Goal: Information Seeking & Learning: Learn about a topic

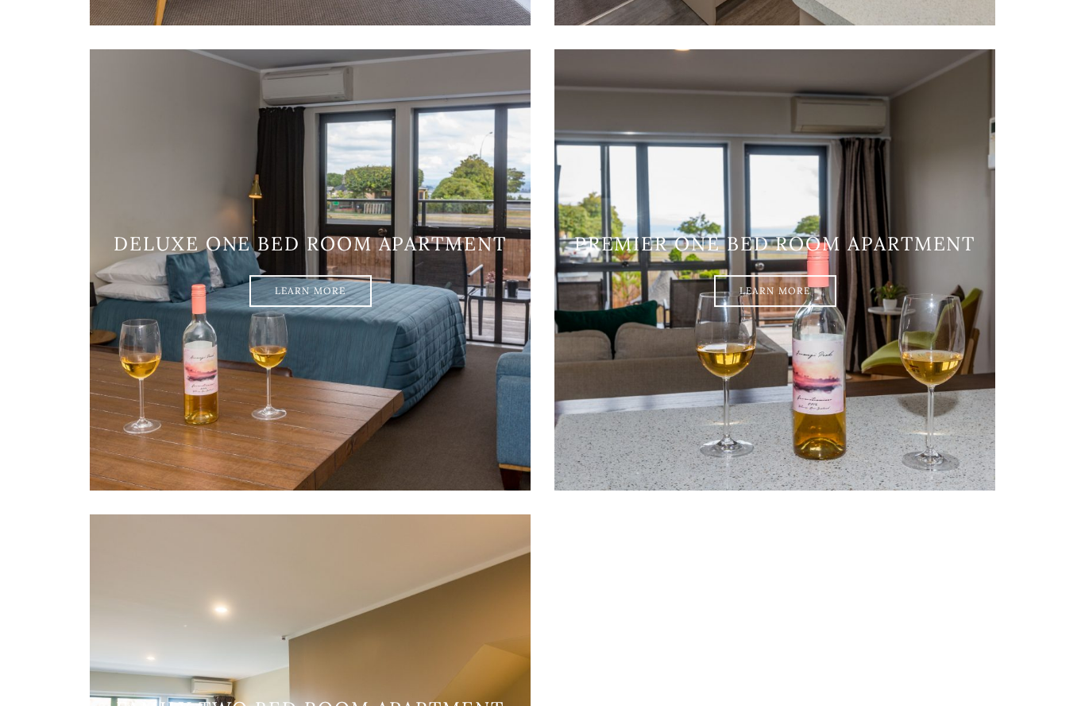
scroll to position [1520, 0]
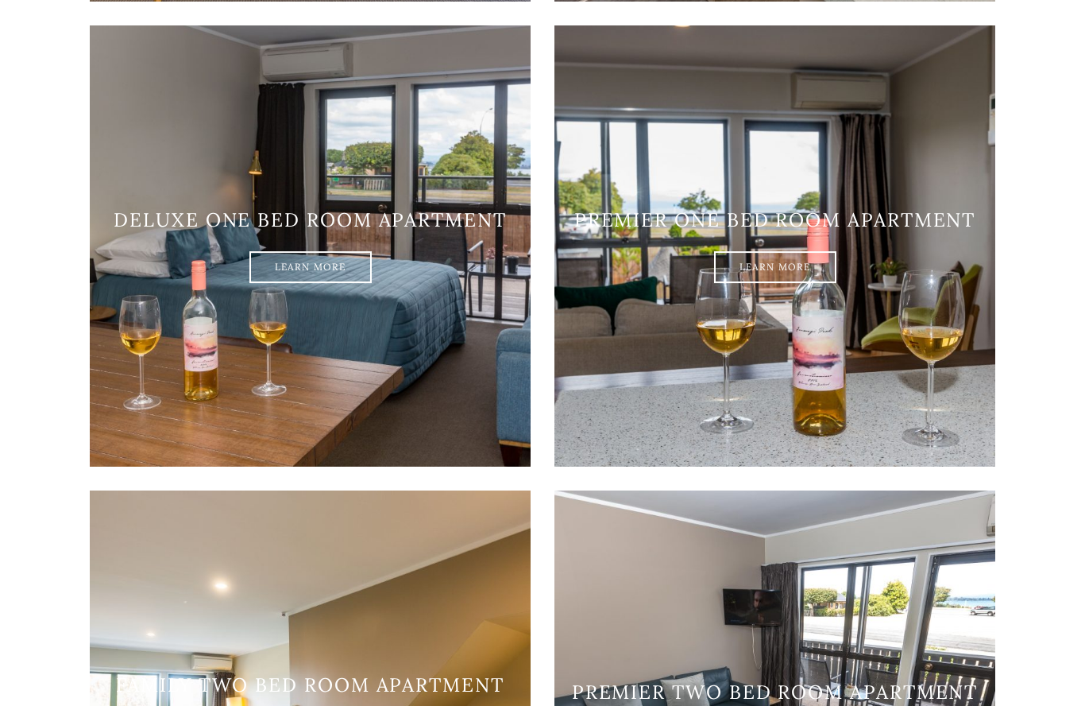
click at [307, 284] on link "Learn More" at bounding box center [310, 269] width 122 height 32
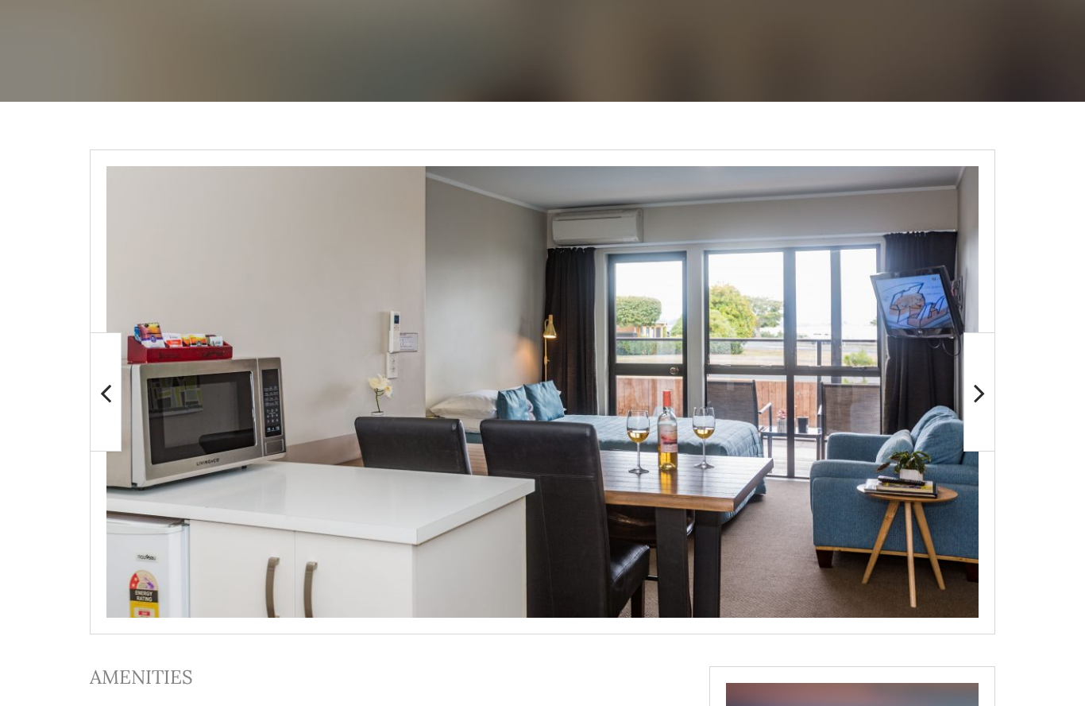
scroll to position [197, 0]
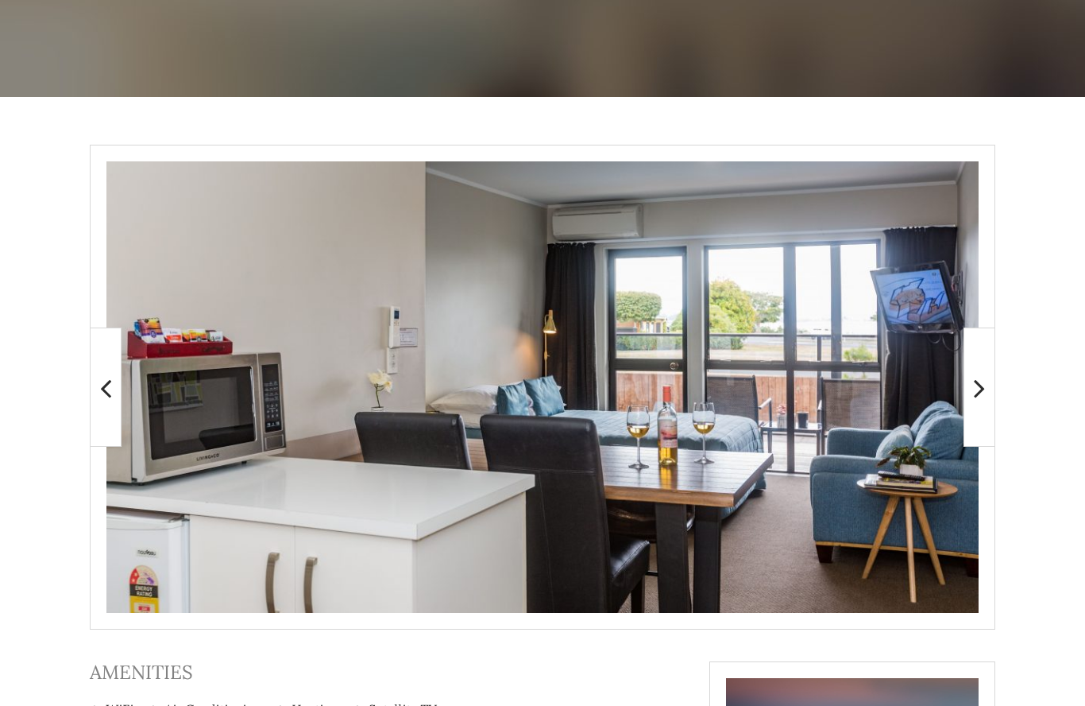
click at [964, 387] on img at bounding box center [1077, 387] width 227 height 118
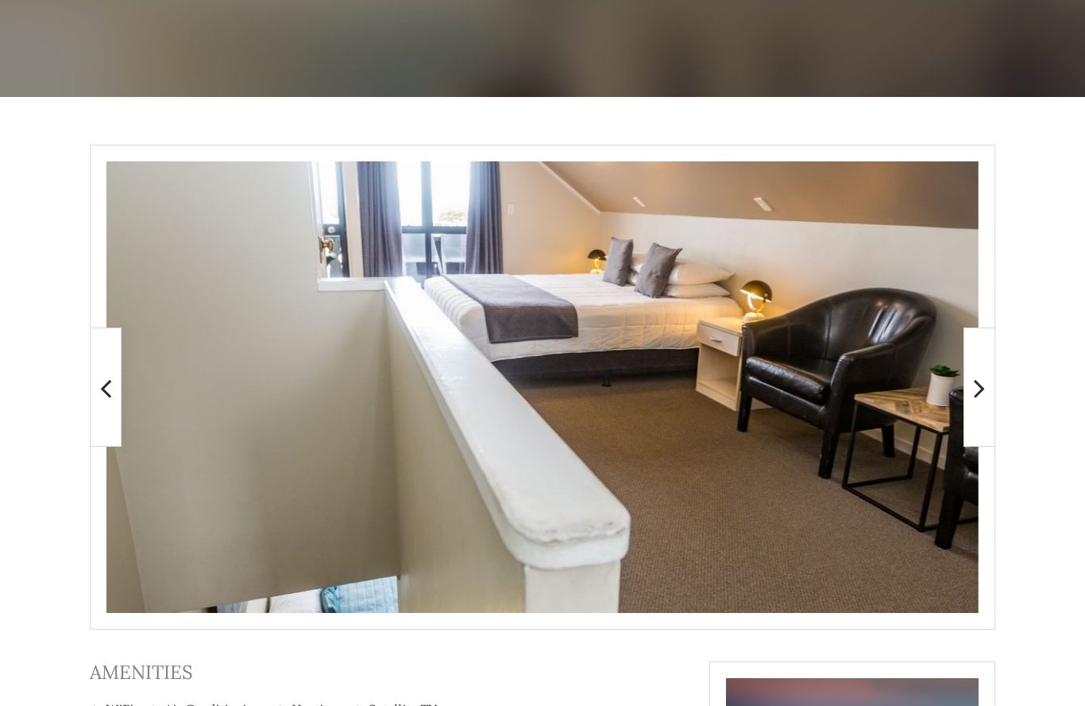
click at [115, 400] on span at bounding box center [106, 386] width 32 height 119
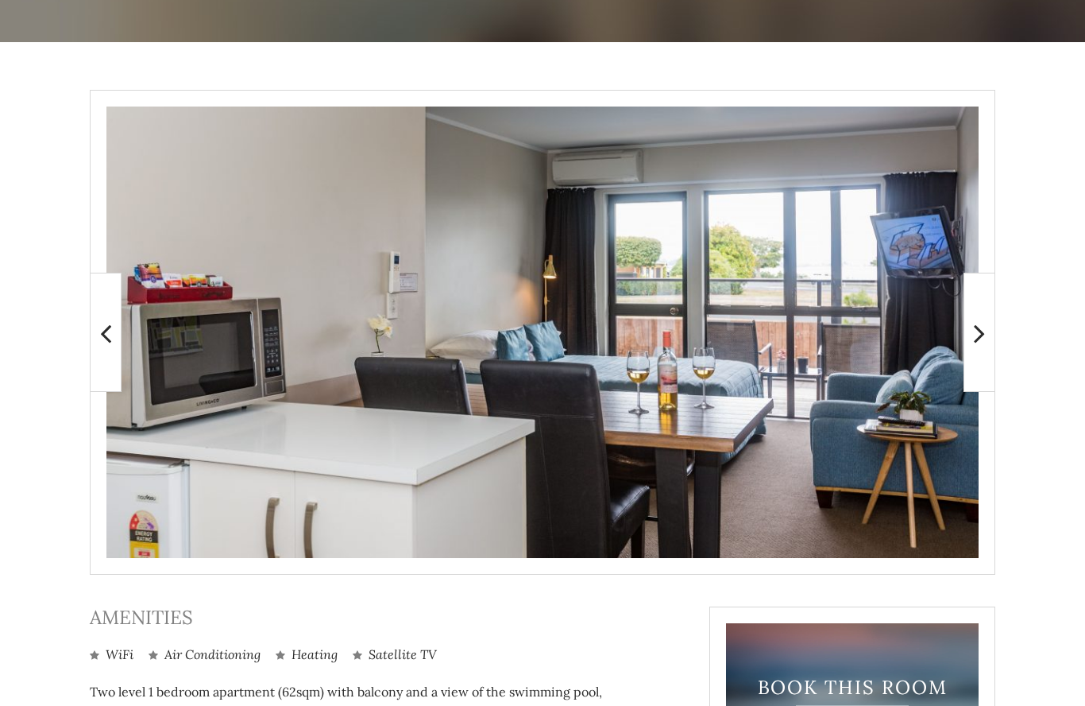
scroll to position [251, 0]
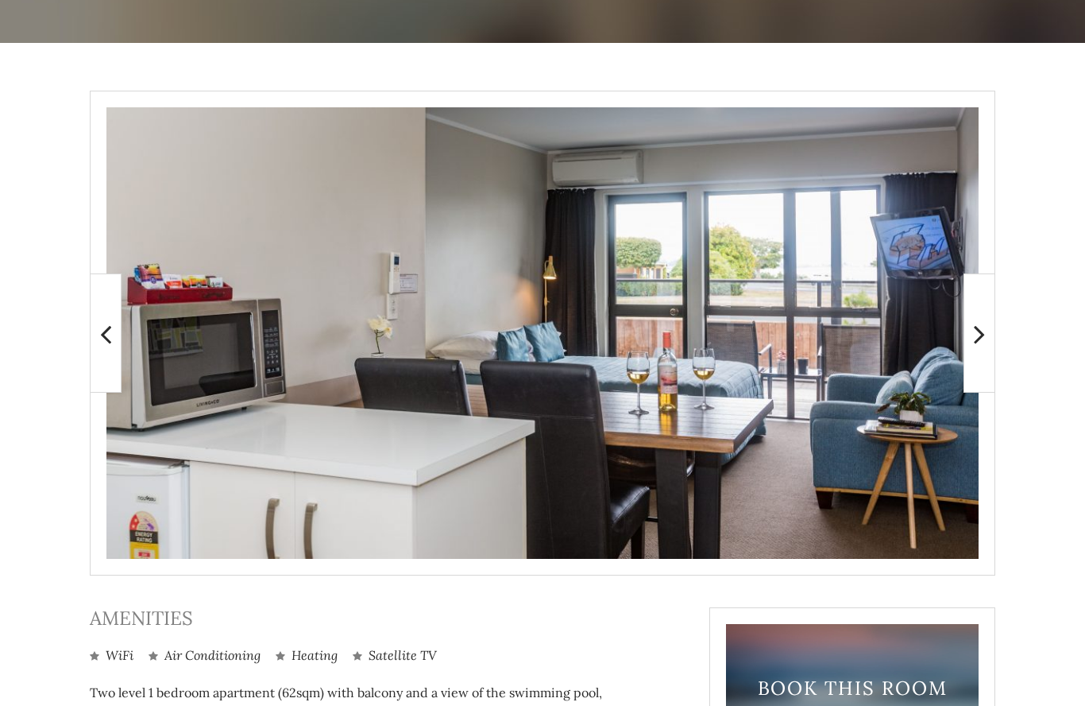
click at [976, 342] on icon at bounding box center [979, 334] width 11 height 32
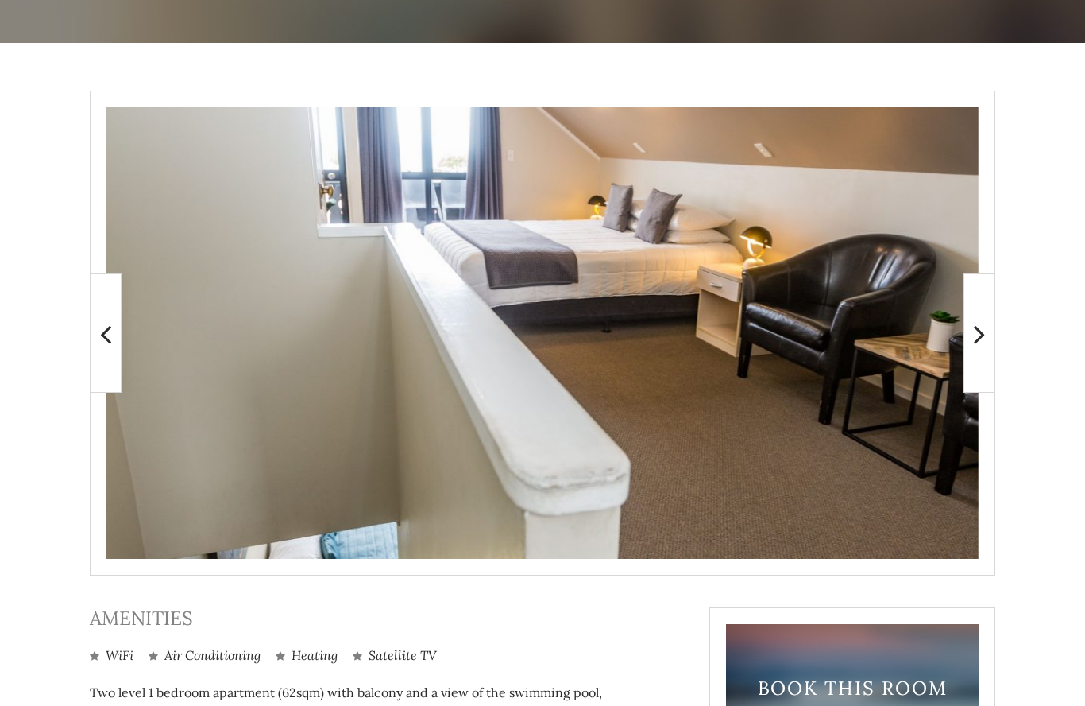
click at [964, 332] on img at bounding box center [1077, 333] width 227 height 118
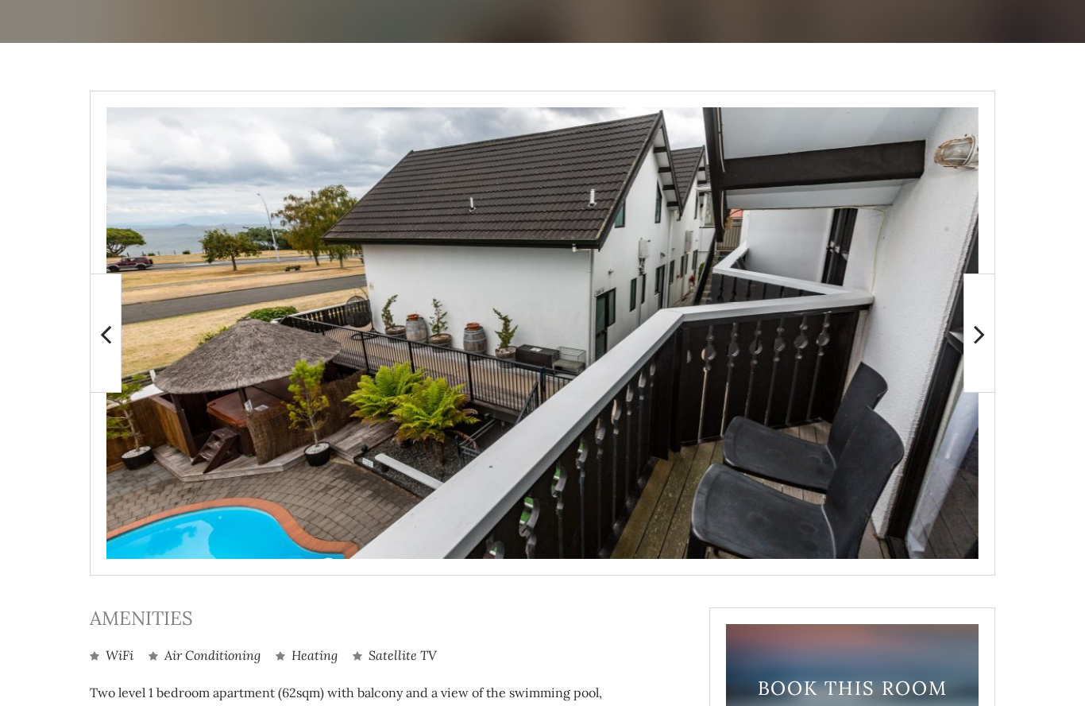
click at [964, 334] on img at bounding box center [1077, 333] width 227 height 118
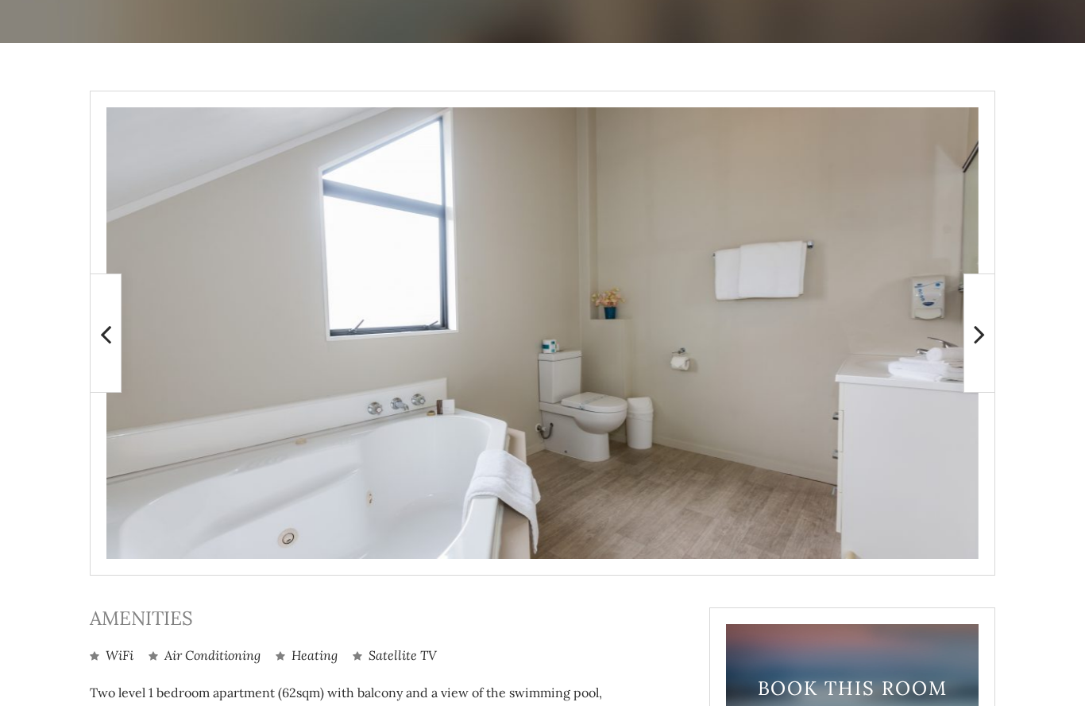
click at [964, 329] on img at bounding box center [1077, 333] width 227 height 118
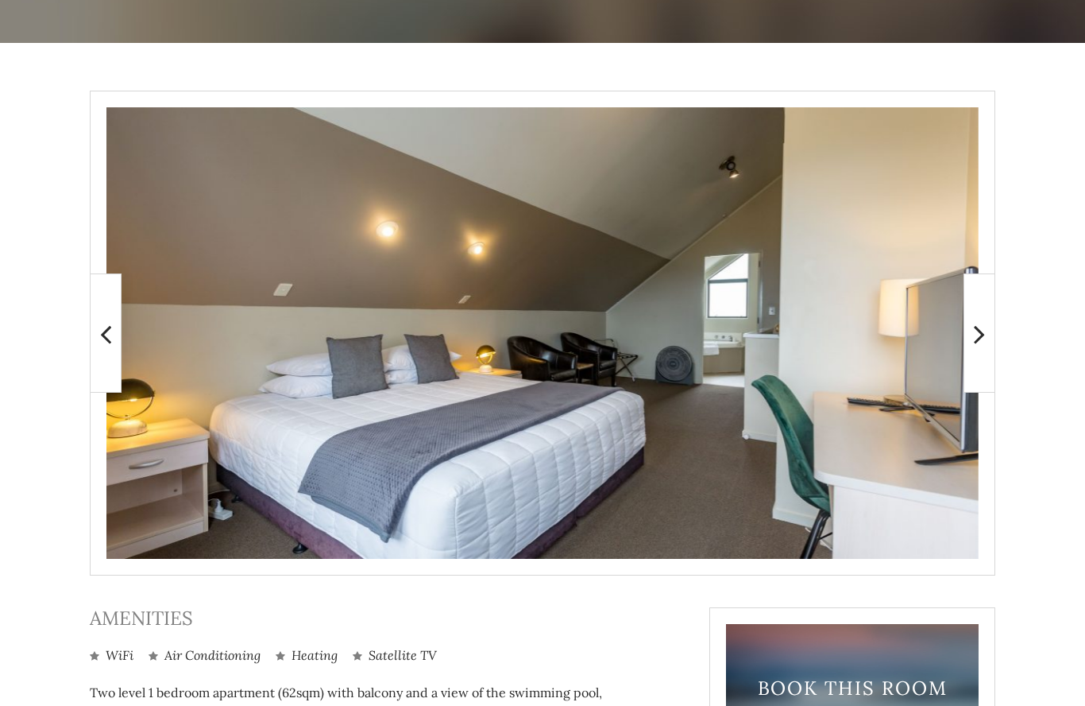
click at [977, 332] on icon at bounding box center [979, 334] width 11 height 32
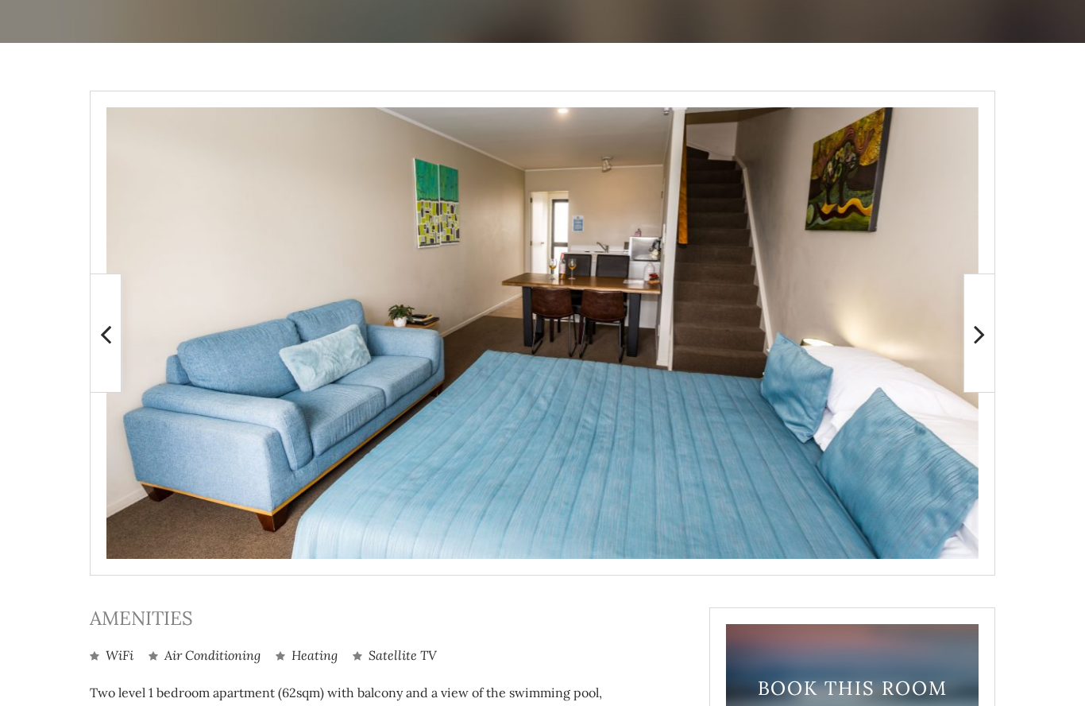
click at [972, 343] on span at bounding box center [980, 332] width 32 height 119
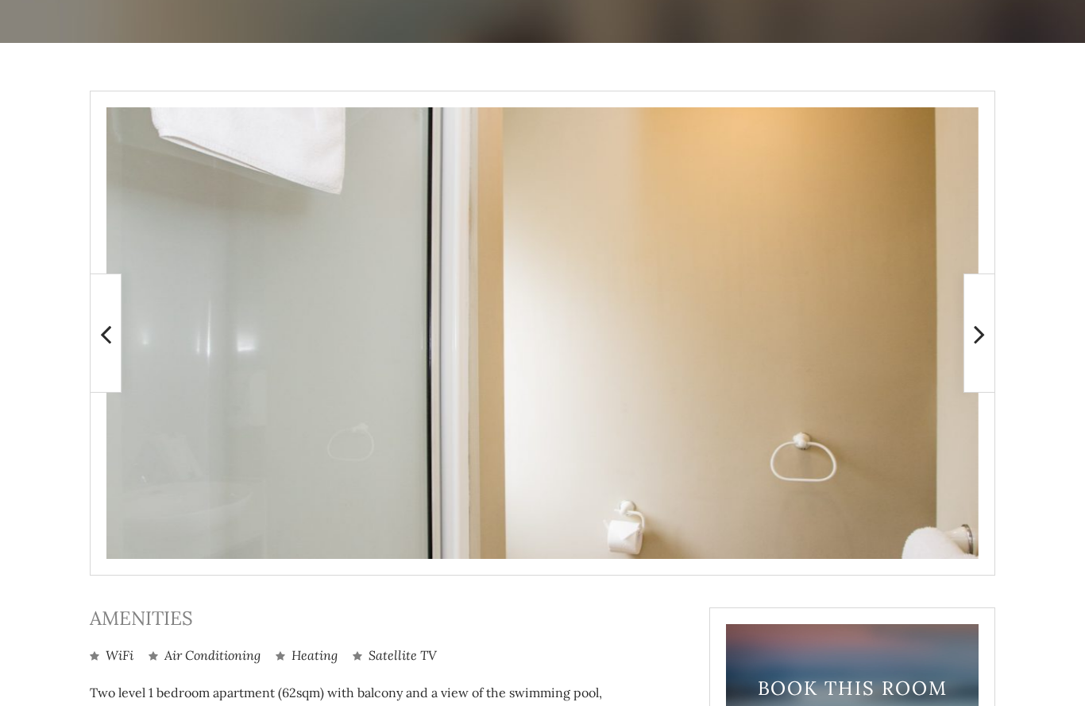
click at [964, 339] on img at bounding box center [1077, 333] width 227 height 118
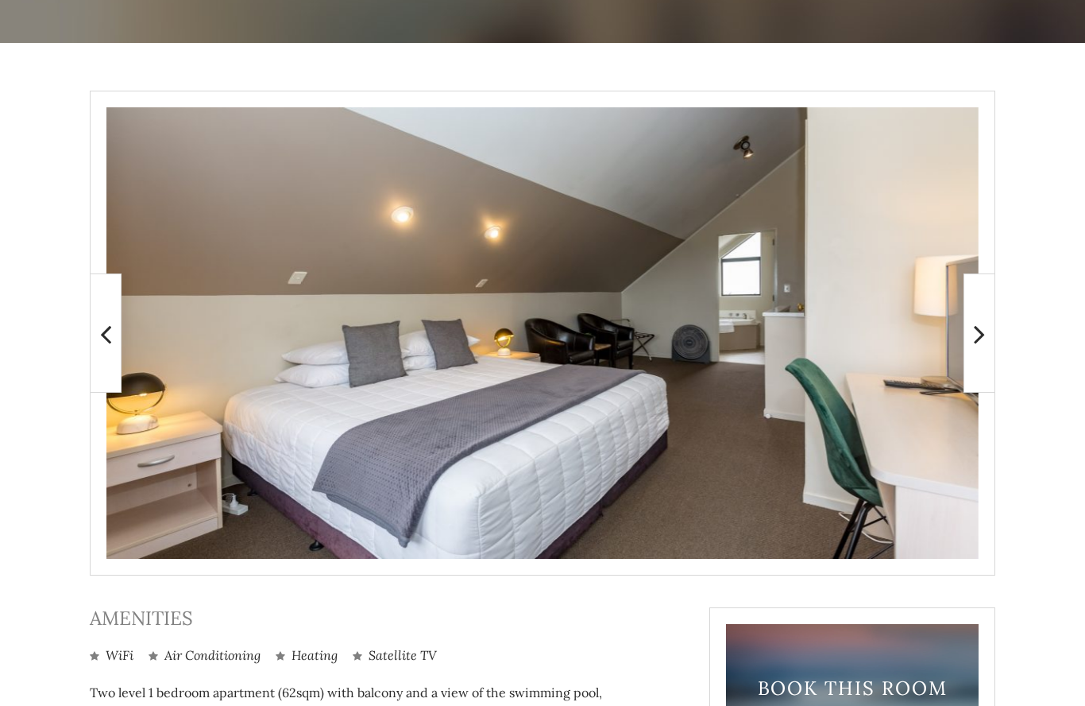
click at [964, 333] on img at bounding box center [1077, 333] width 227 height 118
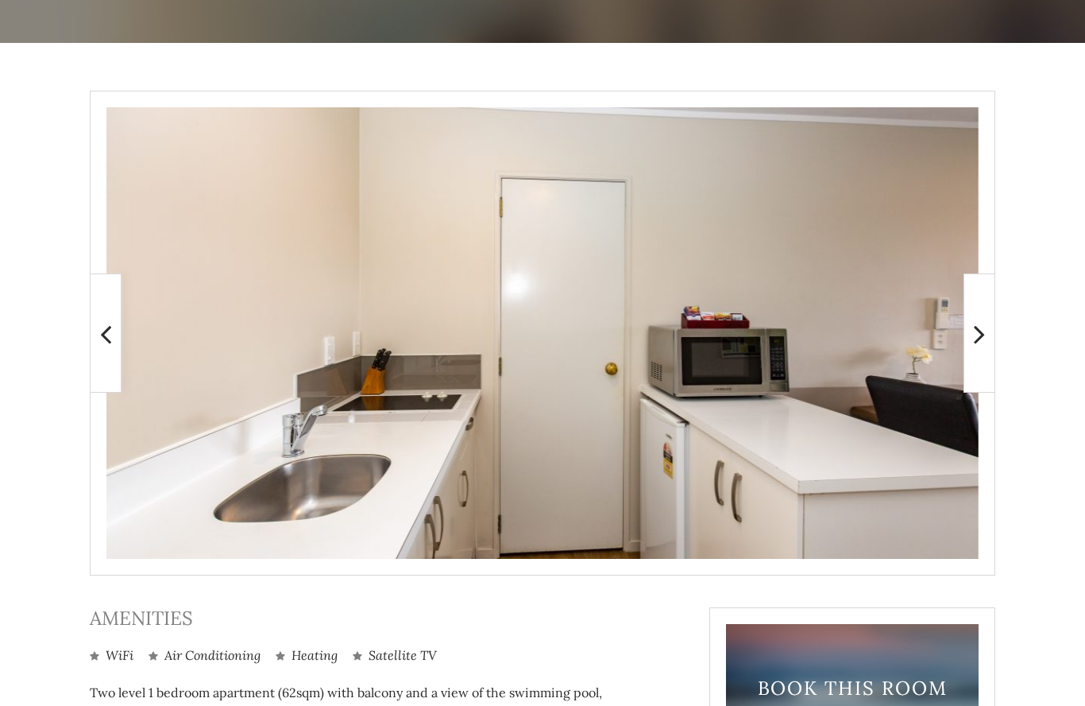
click at [964, 338] on img at bounding box center [1077, 333] width 227 height 118
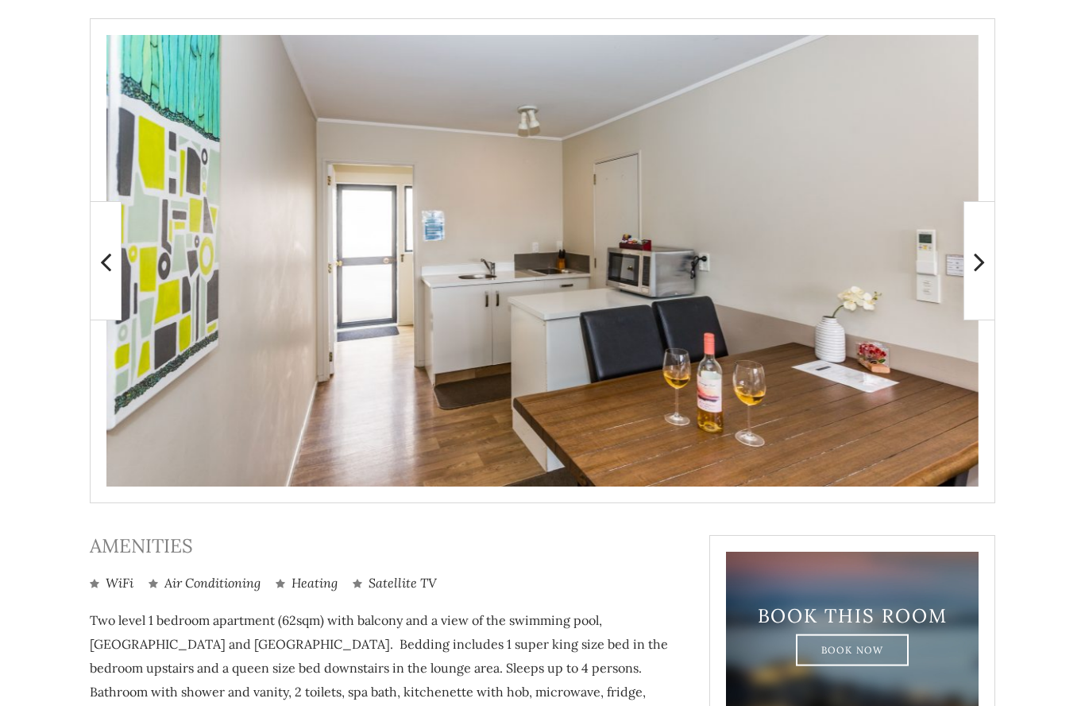
scroll to position [323, 0]
click at [964, 256] on img at bounding box center [1077, 261] width 227 height 118
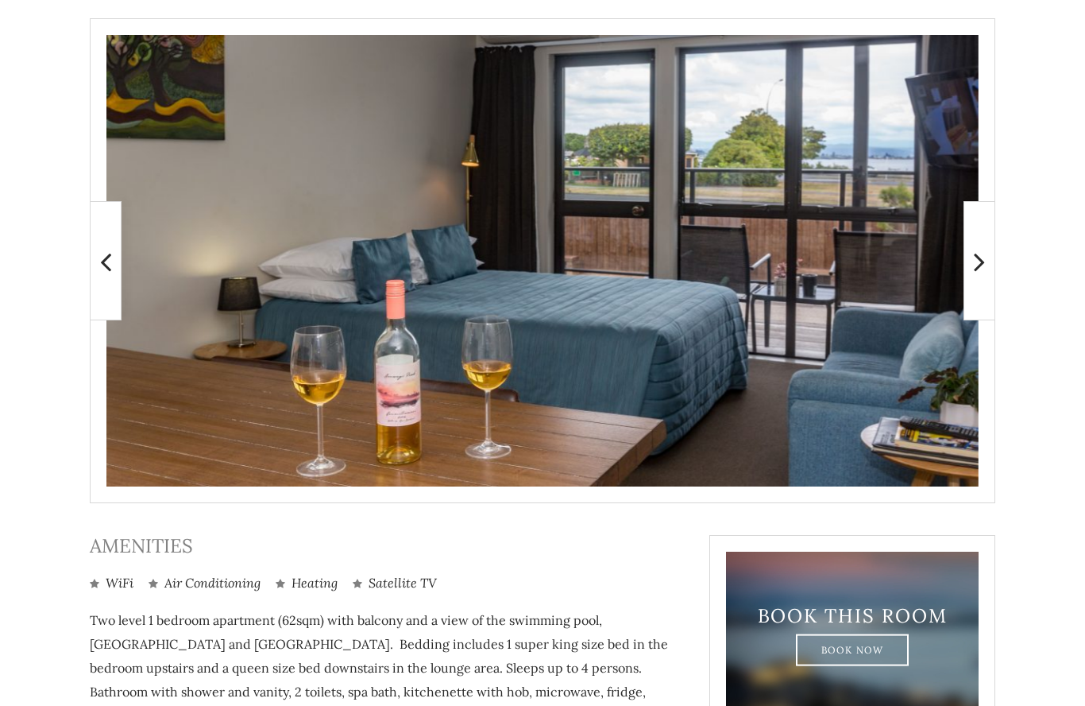
click at [981, 265] on icon at bounding box center [979, 262] width 11 height 32
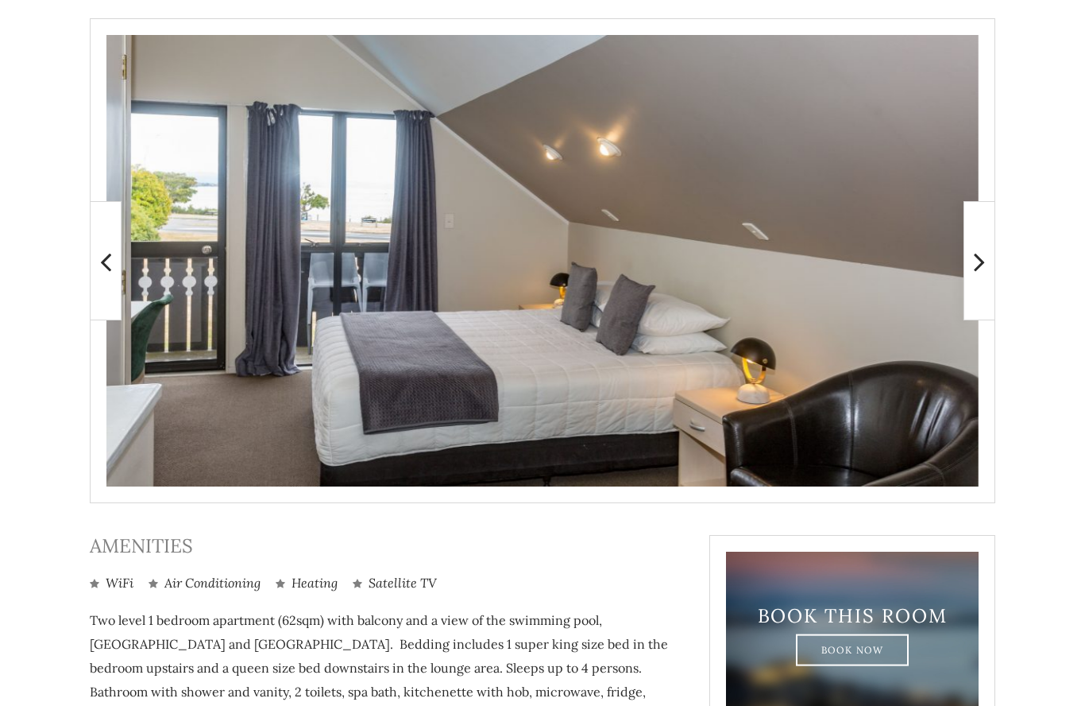
click at [983, 269] on icon at bounding box center [979, 262] width 11 height 32
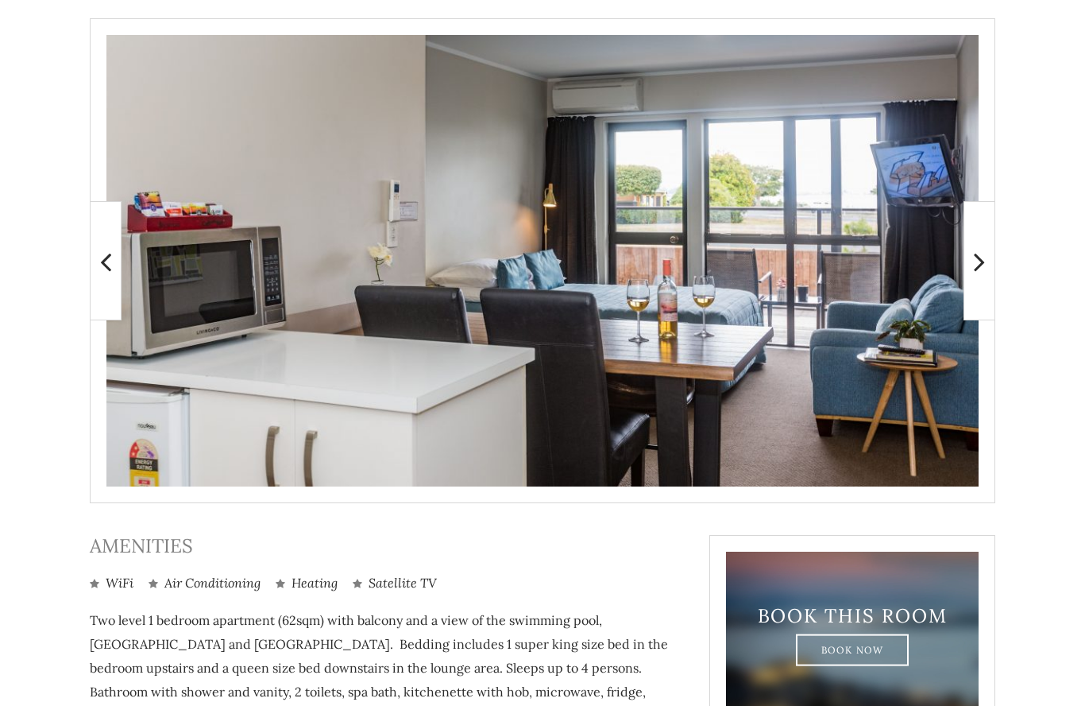
click at [982, 267] on icon at bounding box center [979, 262] width 11 height 32
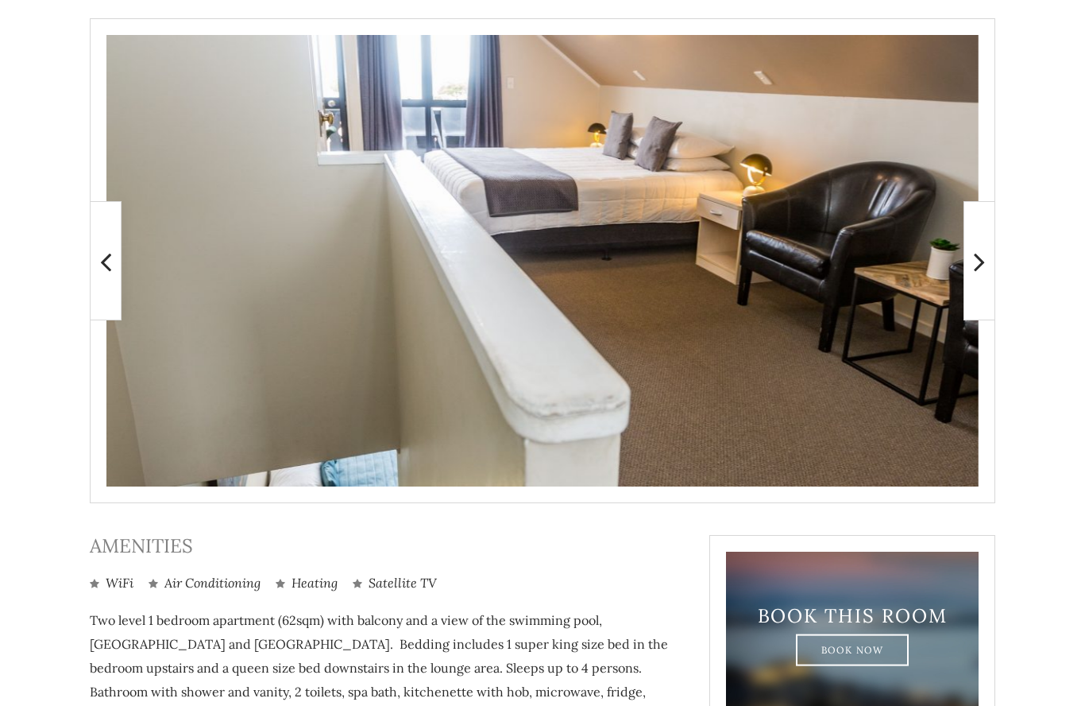
click at [980, 269] on icon at bounding box center [979, 262] width 11 height 32
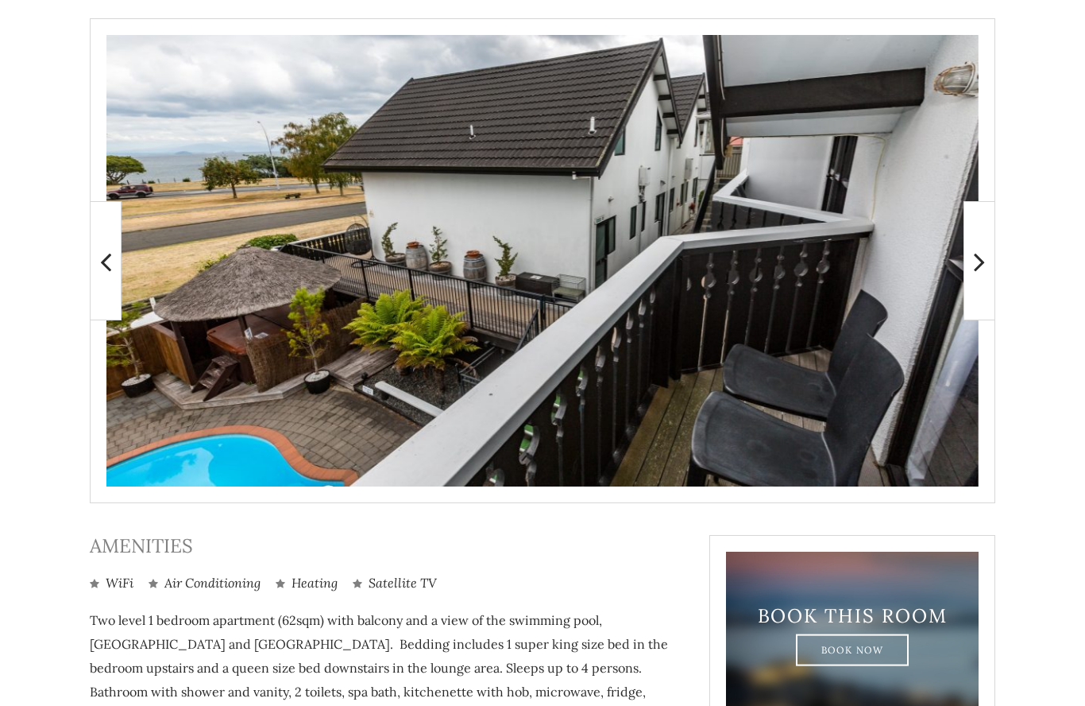
click at [978, 269] on icon at bounding box center [979, 262] width 11 height 32
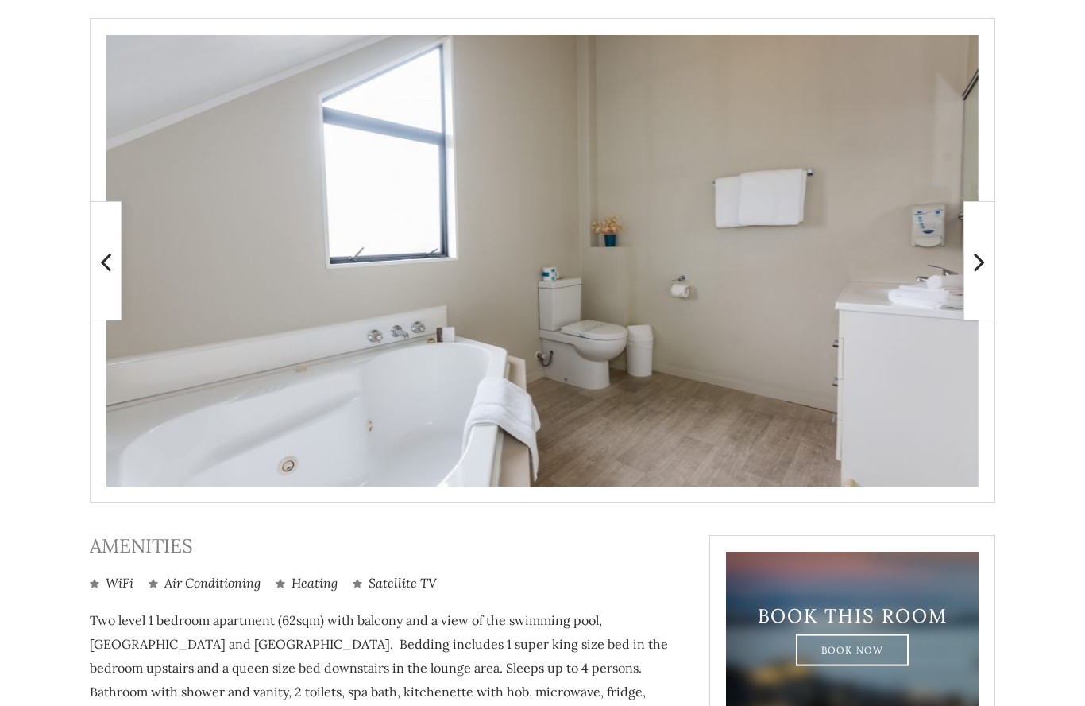
click at [979, 269] on icon at bounding box center [979, 262] width 11 height 32
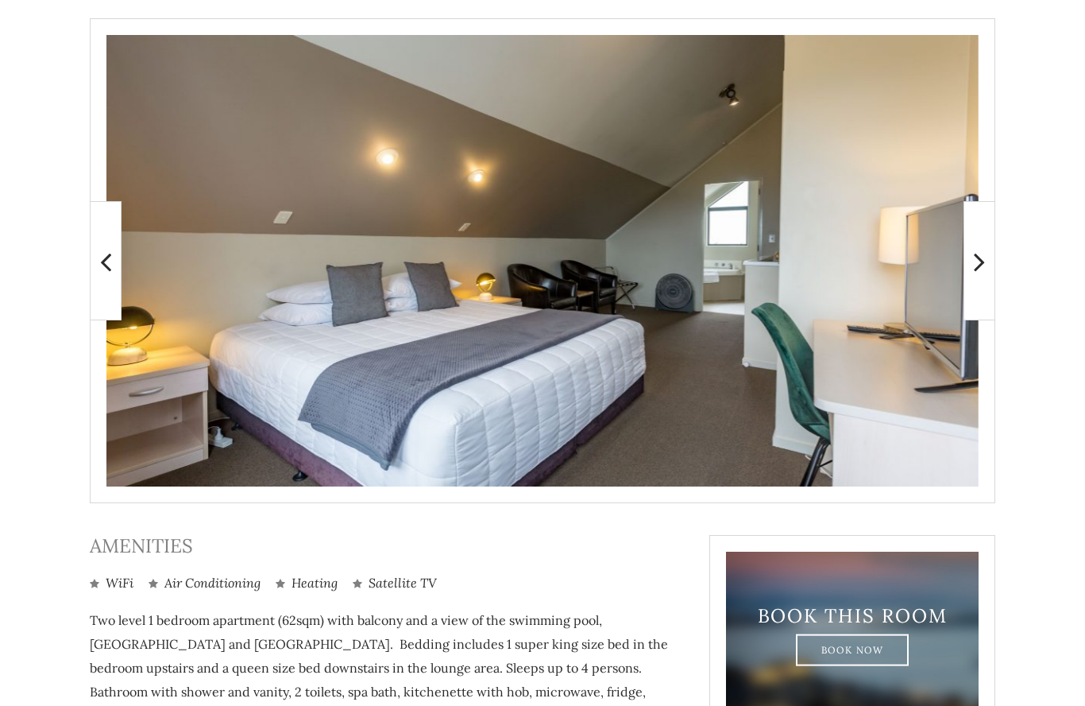
click at [978, 271] on icon at bounding box center [979, 262] width 11 height 32
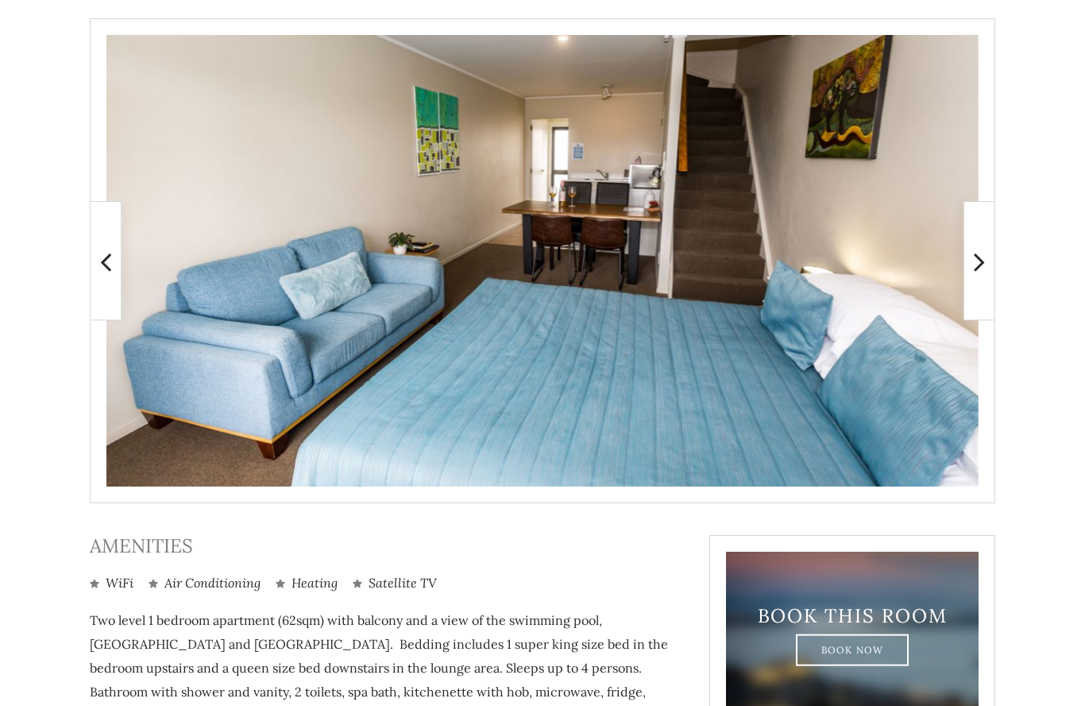
click at [980, 271] on icon at bounding box center [979, 262] width 11 height 32
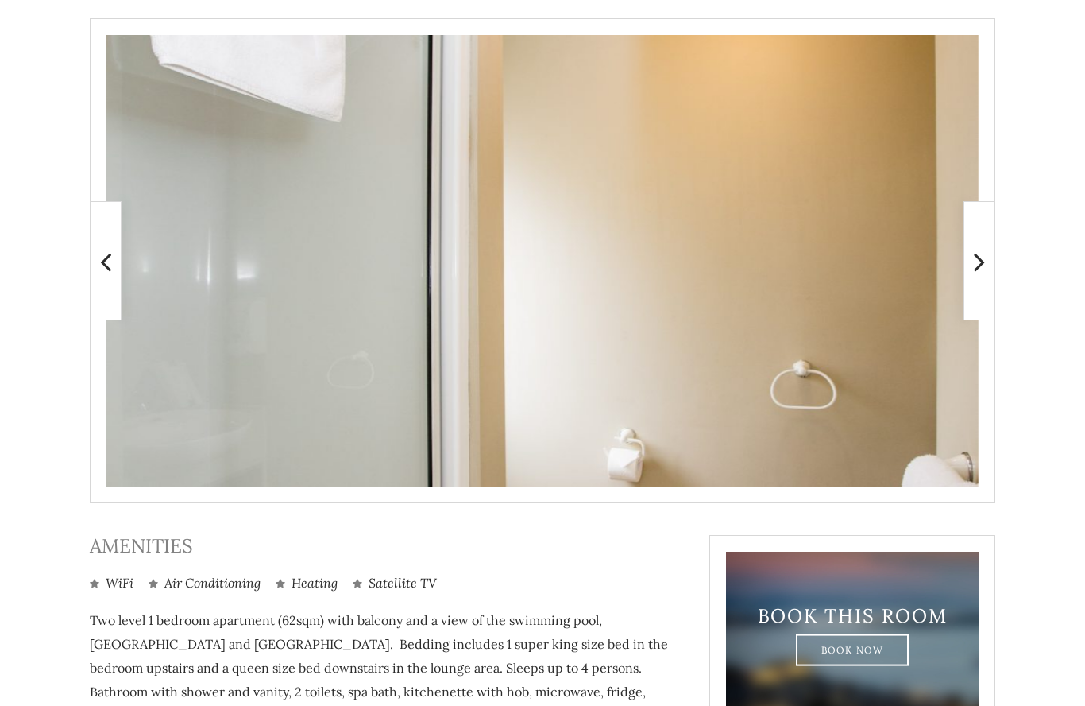
click at [975, 274] on icon at bounding box center [979, 262] width 11 height 32
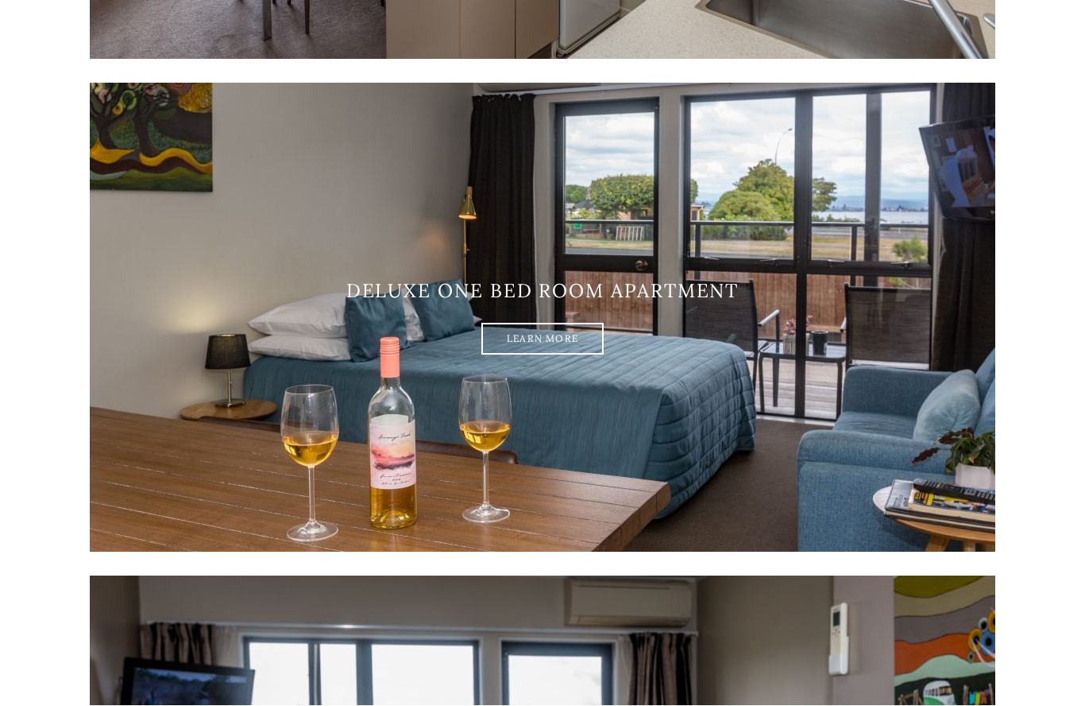
scroll to position [1244, 0]
click at [545, 331] on link "Learn More" at bounding box center [542, 339] width 122 height 32
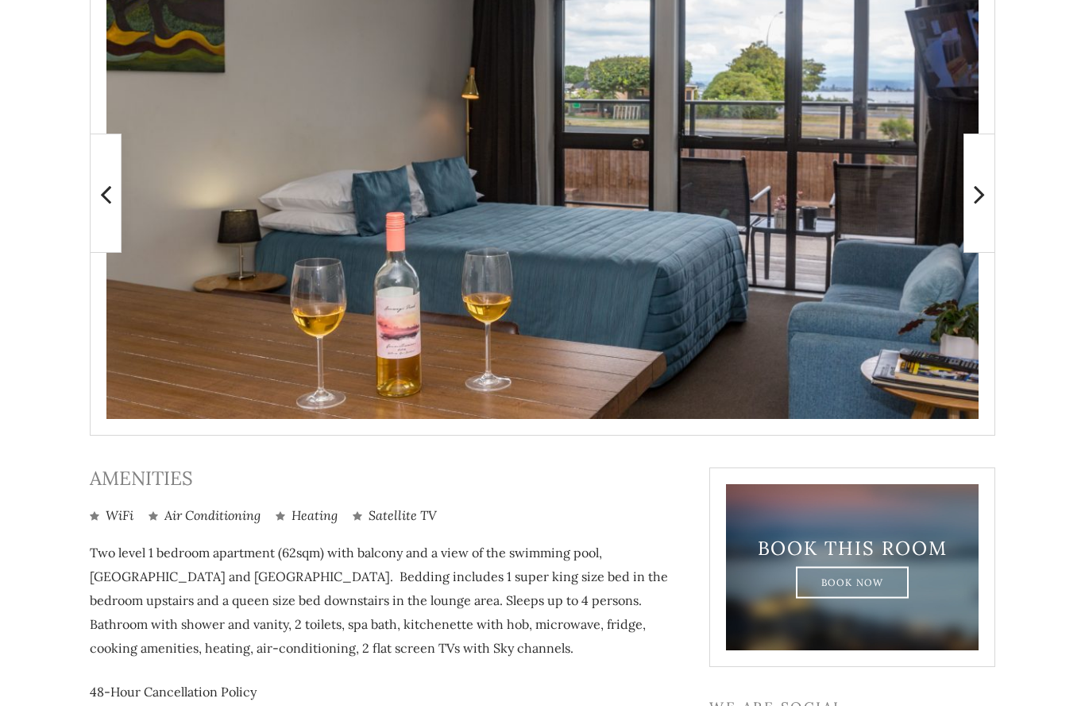
scroll to position [391, 0]
click at [982, 199] on icon at bounding box center [979, 194] width 11 height 32
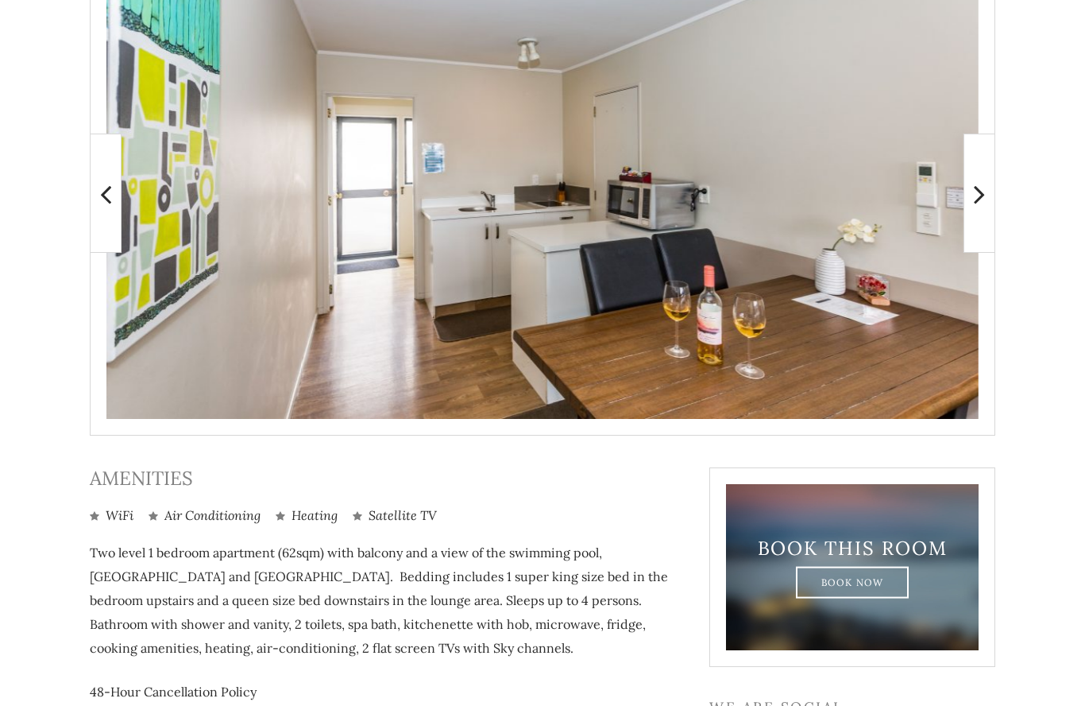
click at [977, 195] on icon at bounding box center [979, 194] width 11 height 32
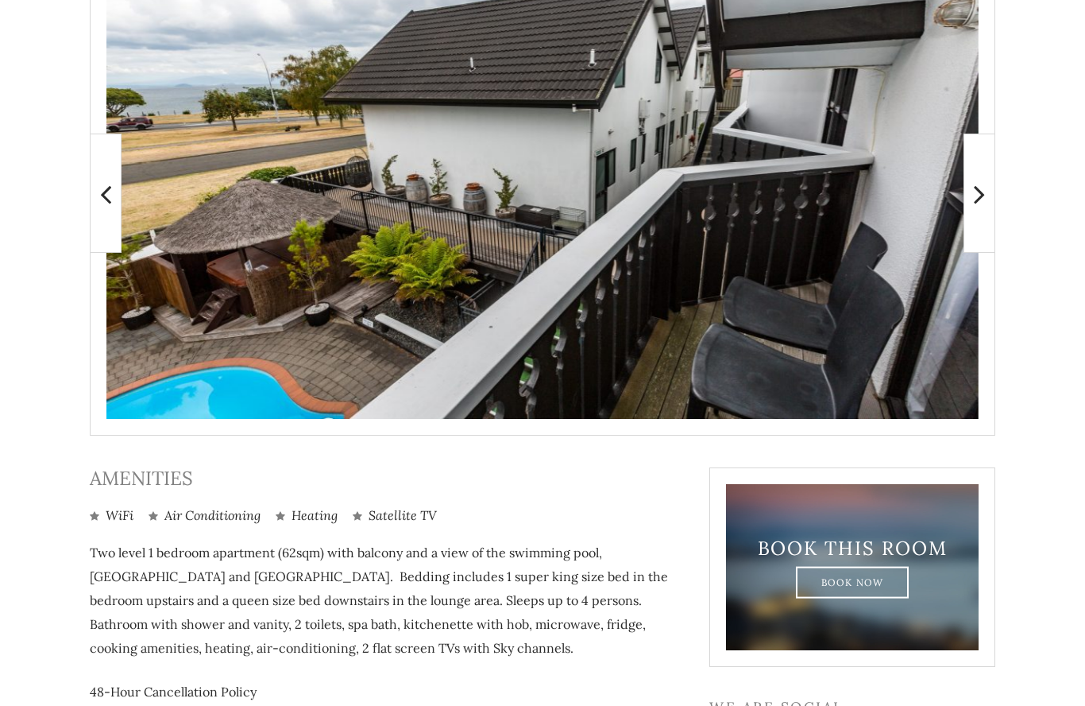
click at [980, 199] on icon at bounding box center [979, 194] width 11 height 32
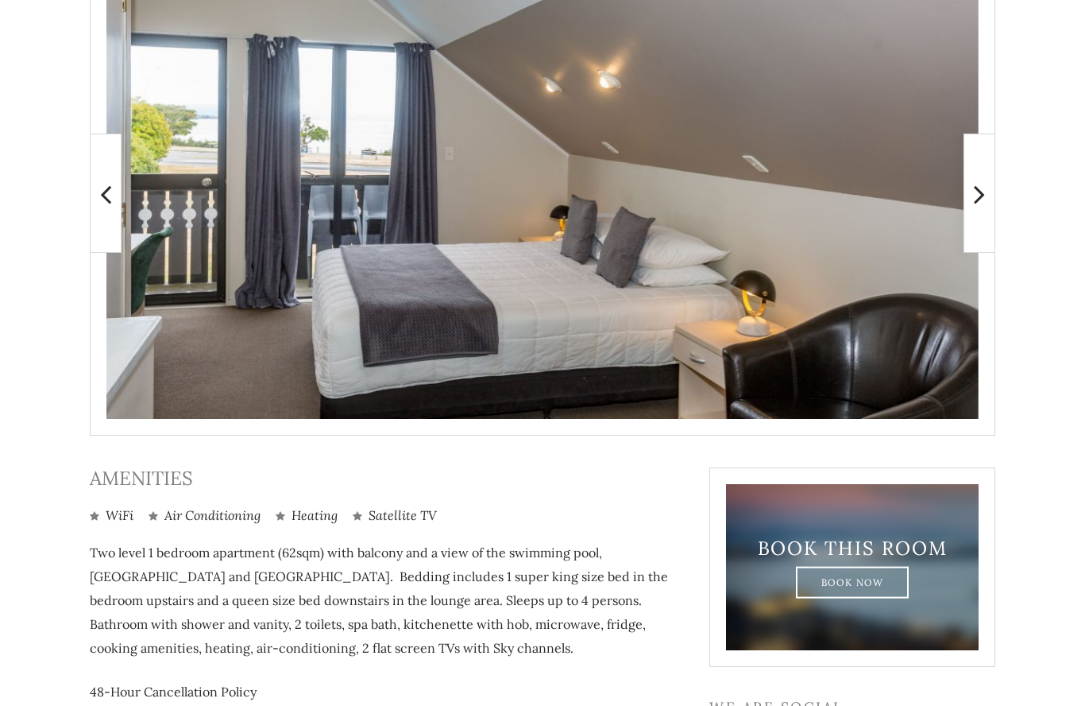
click at [977, 189] on icon at bounding box center [979, 194] width 11 height 32
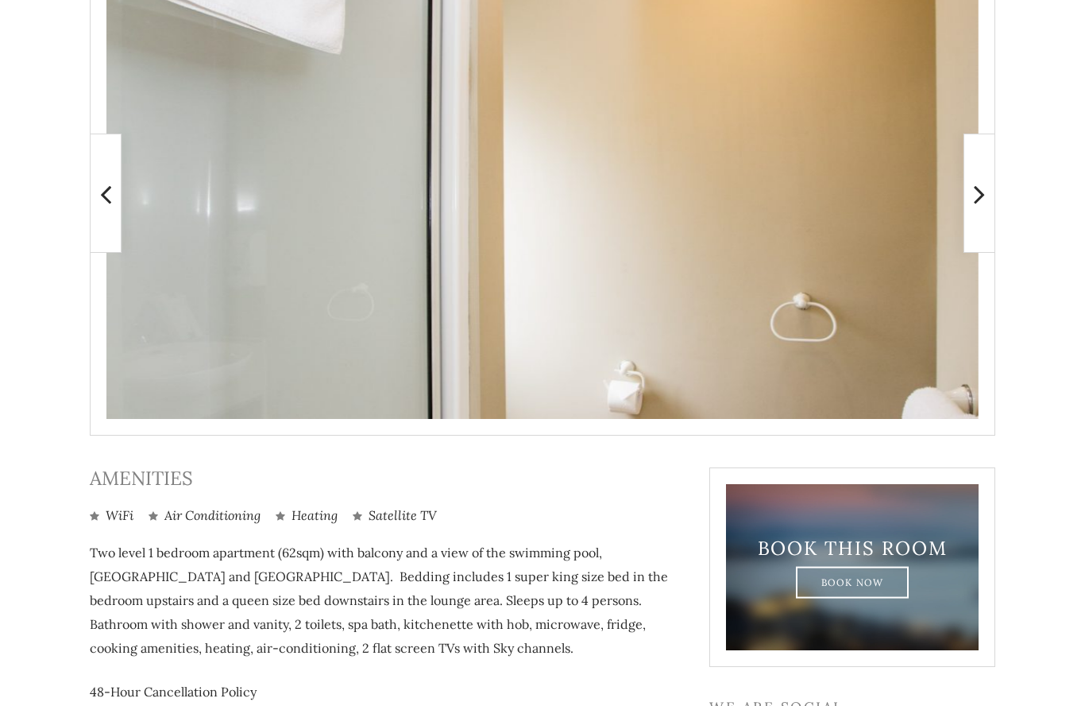
click at [974, 188] on icon at bounding box center [979, 194] width 11 height 32
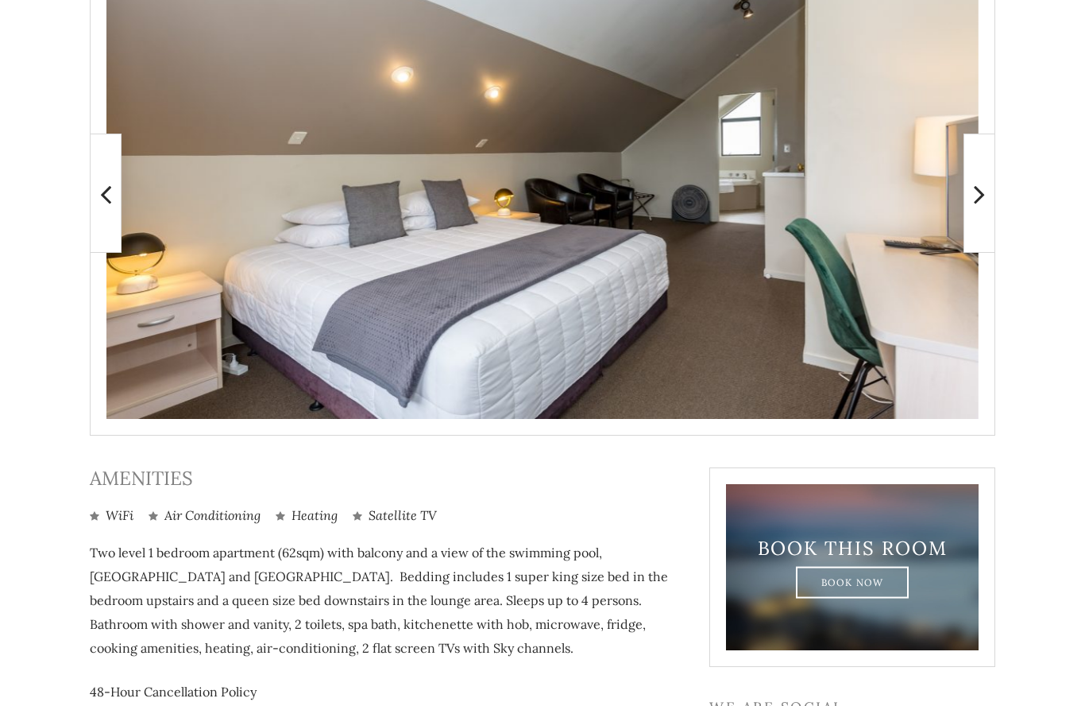
click at [972, 189] on span at bounding box center [980, 192] width 32 height 119
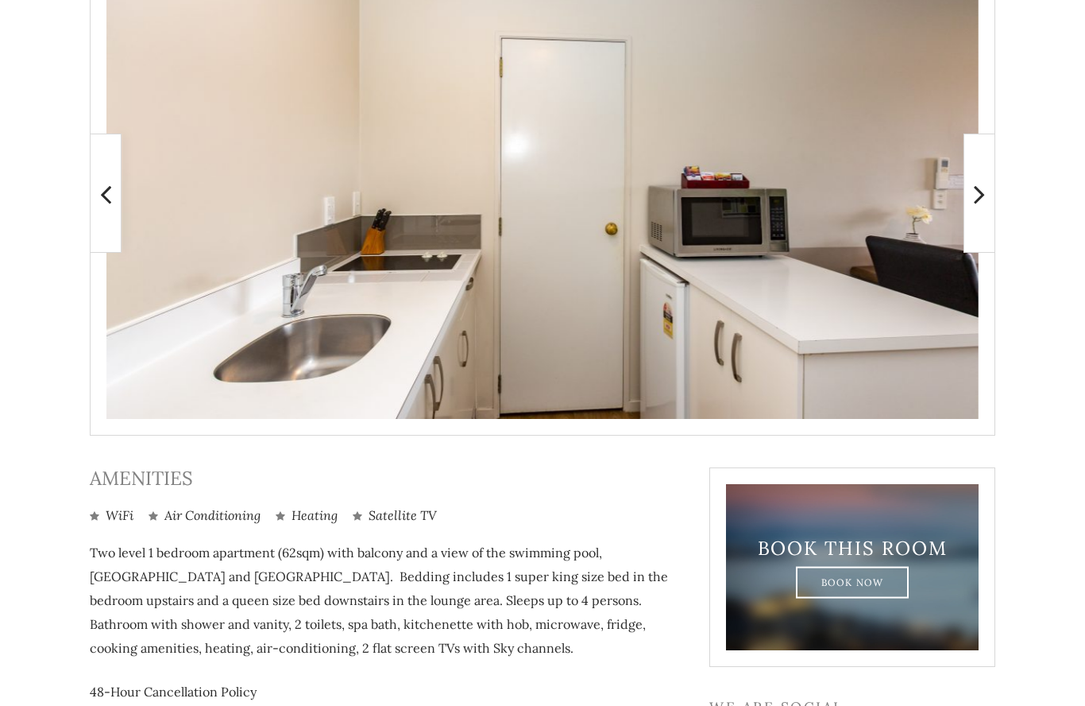
click at [964, 195] on img at bounding box center [1077, 193] width 227 height 118
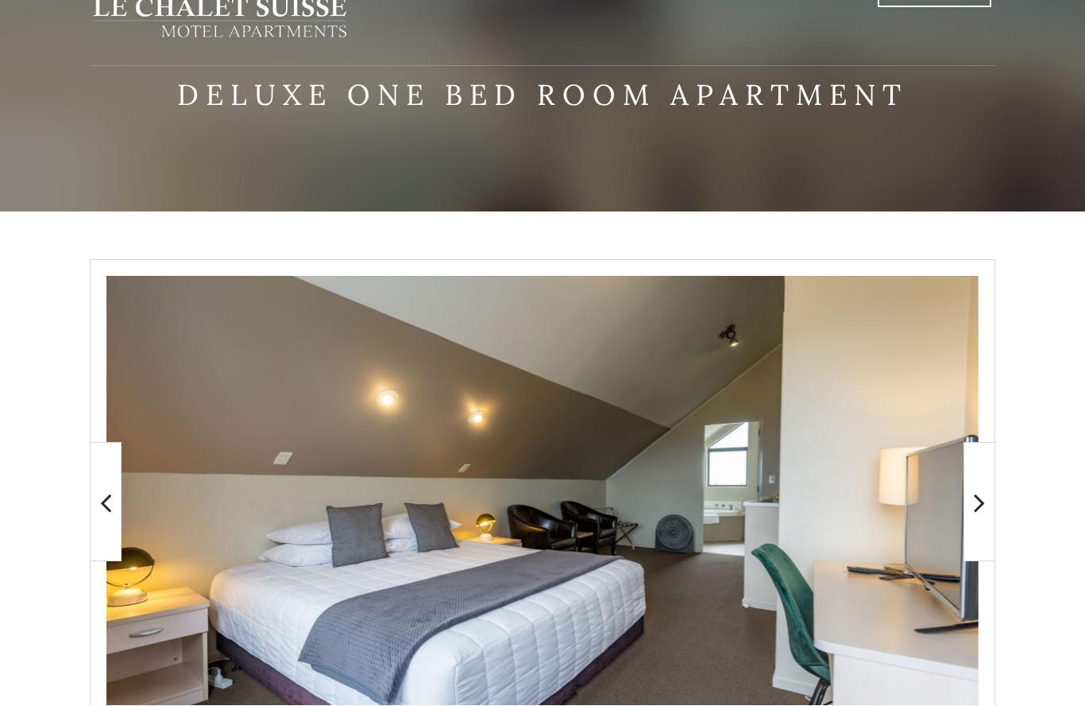
scroll to position [83, 0]
click at [976, 501] on icon at bounding box center [979, 502] width 11 height 32
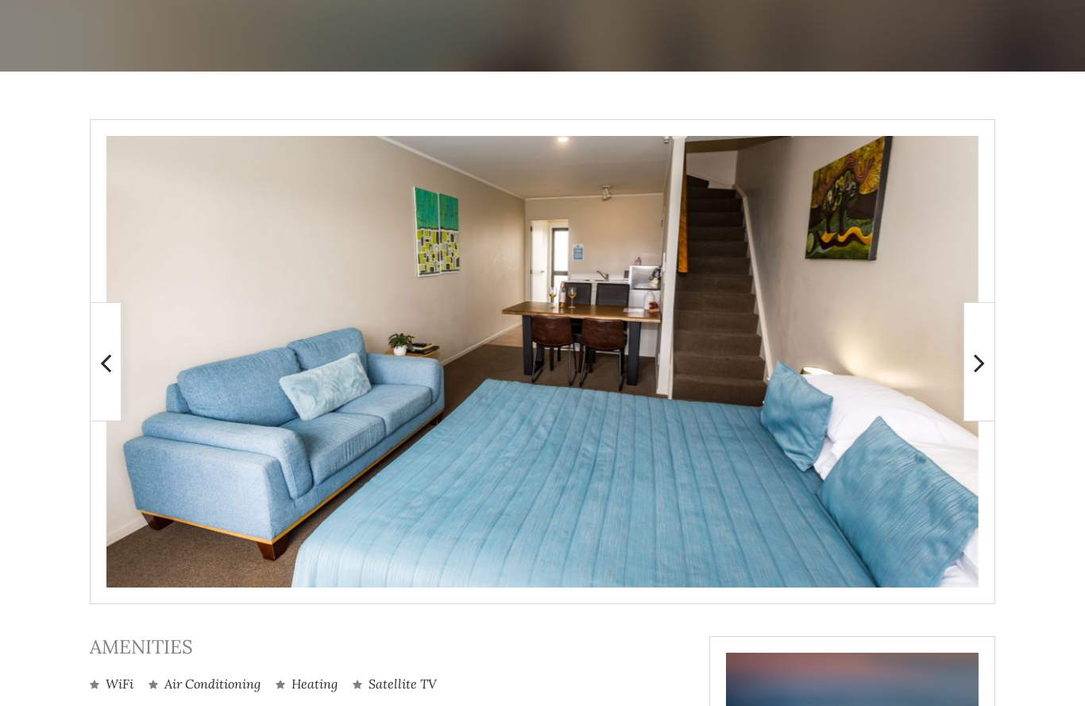
scroll to position [228, 0]
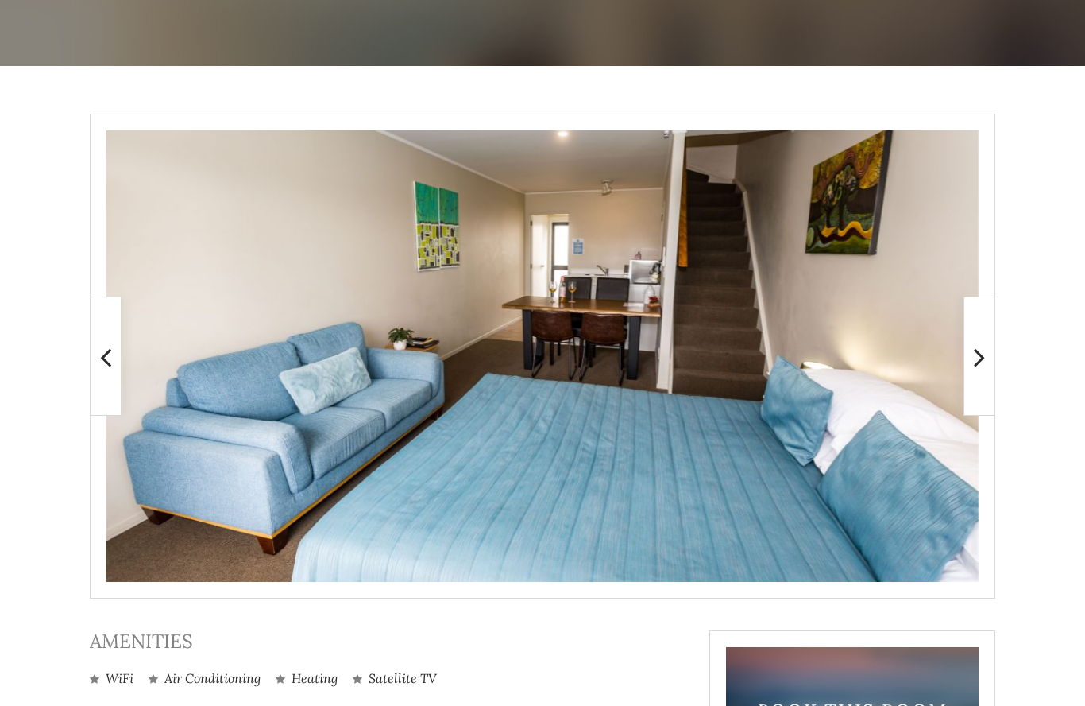
click at [964, 359] on img at bounding box center [1077, 356] width 227 height 118
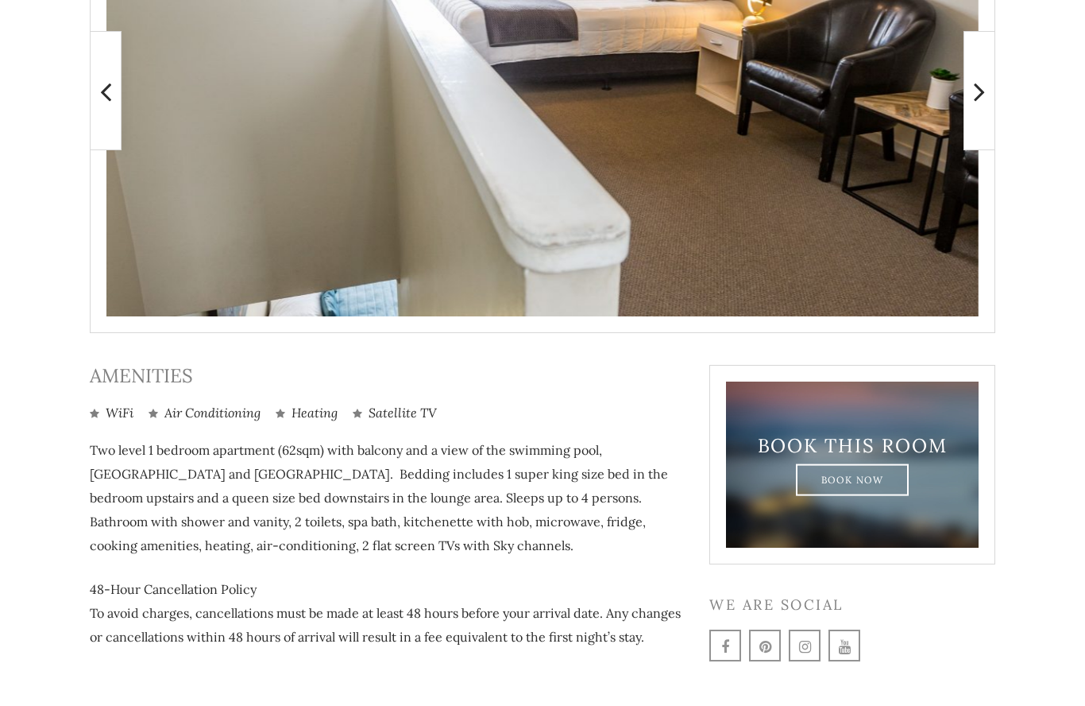
scroll to position [485, 0]
